Goal: Use online tool/utility: Utilize a website feature to perform a specific function

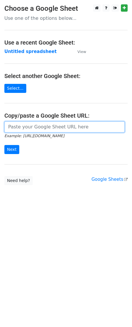
click at [43, 124] on input "url" at bounding box center [64, 127] width 120 height 11
paste input "[URL][DOMAIN_NAME]"
type input "[URL][DOMAIN_NAME]"
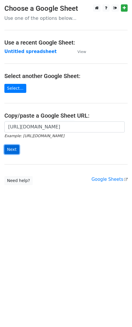
click at [12, 149] on input "Next" at bounding box center [11, 149] width 15 height 9
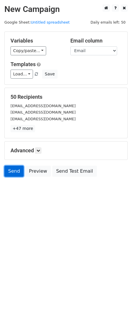
click at [13, 177] on link "Send" at bounding box center [13, 171] width 19 height 11
